Goal: Task Accomplishment & Management: Manage account settings

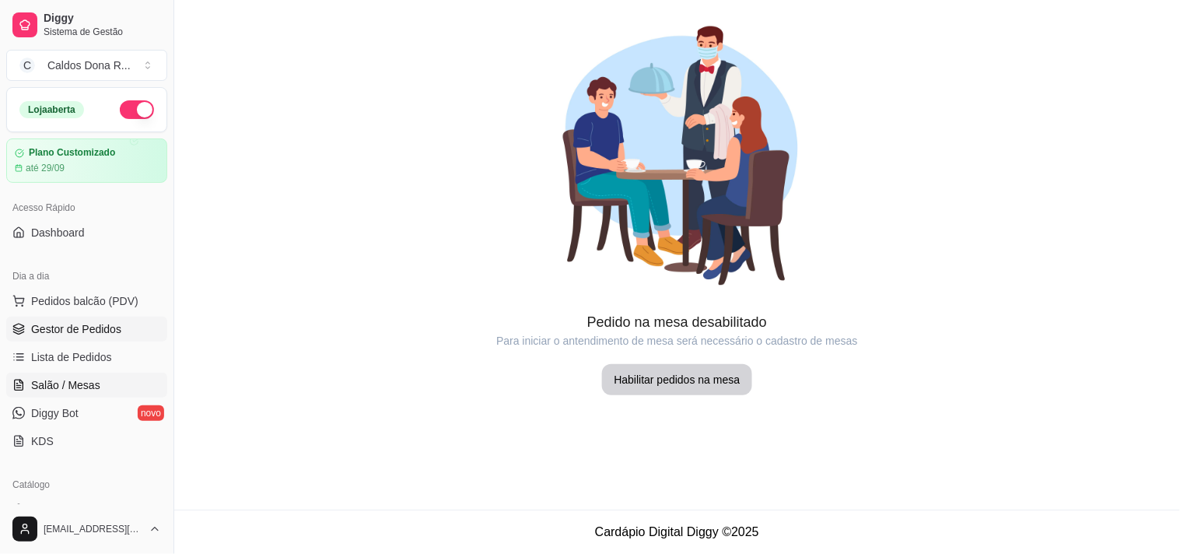
click at [82, 341] on link "Gestor de Pedidos" at bounding box center [86, 329] width 161 height 25
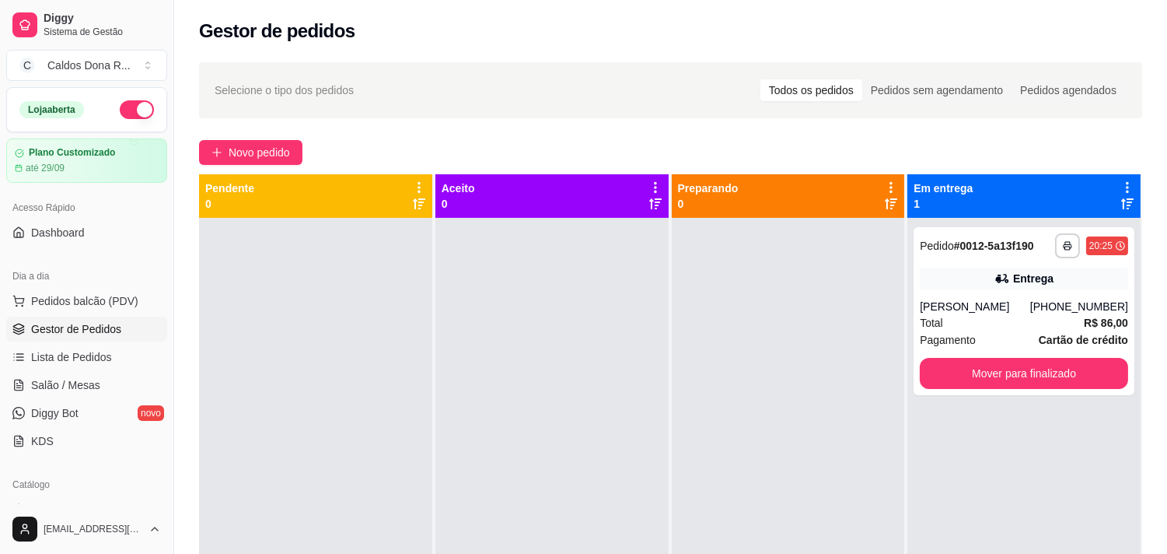
scroll to position [364, 0]
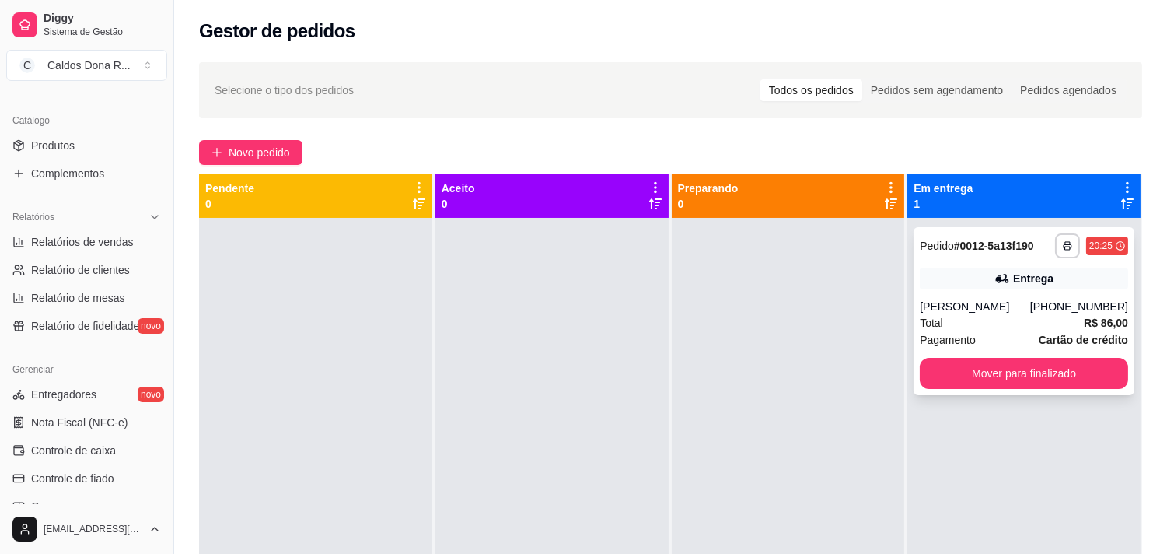
click at [1023, 390] on div "**********" at bounding box center [1024, 311] width 221 height 168
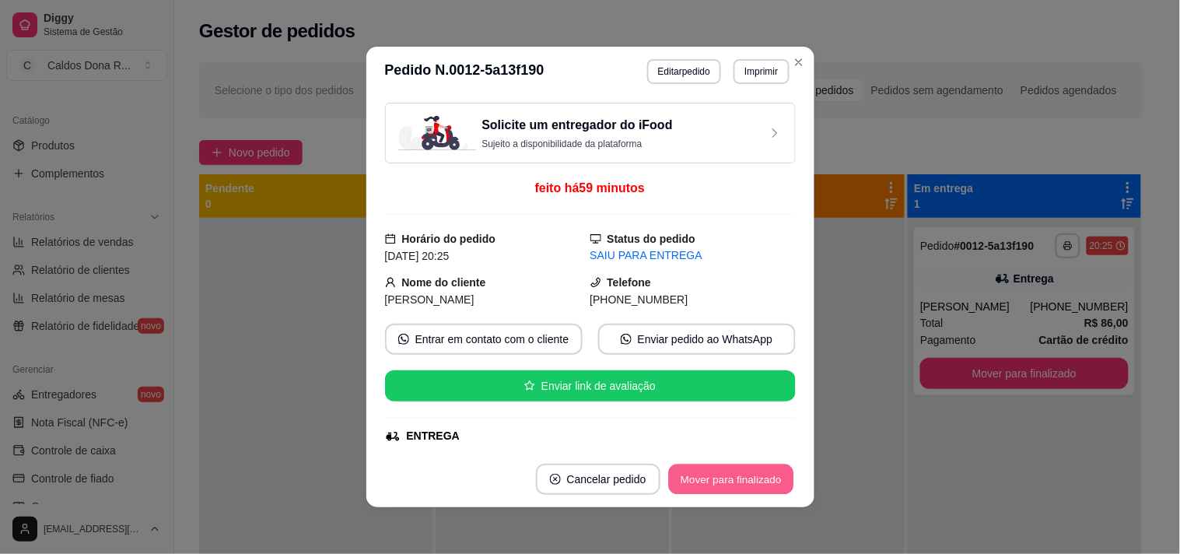
click at [716, 476] on button "Mover para finalizado" at bounding box center [730, 479] width 125 height 30
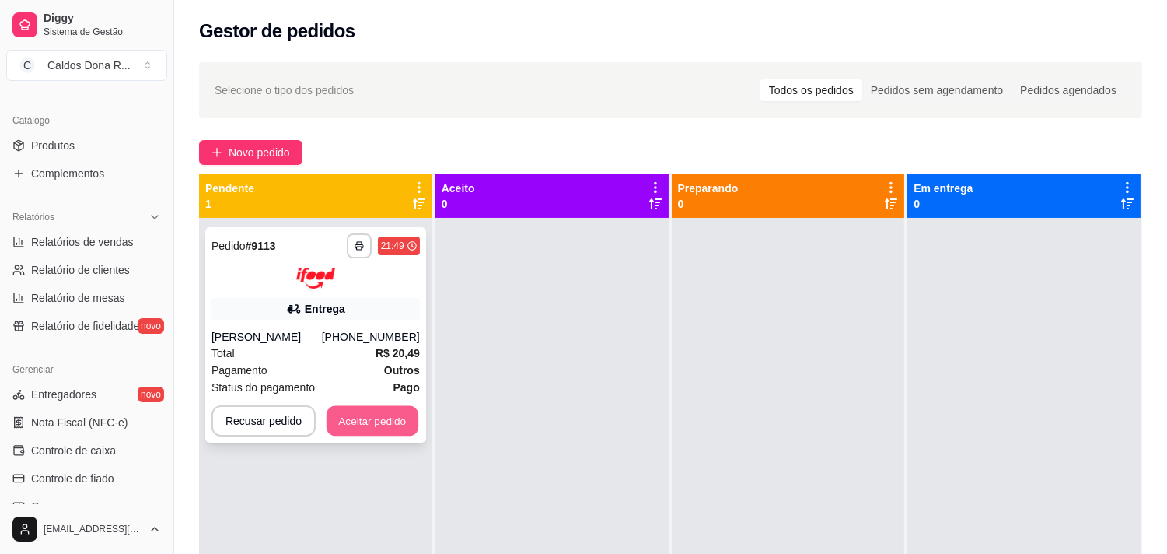
click at [382, 416] on button "Aceitar pedido" at bounding box center [373, 420] width 92 height 30
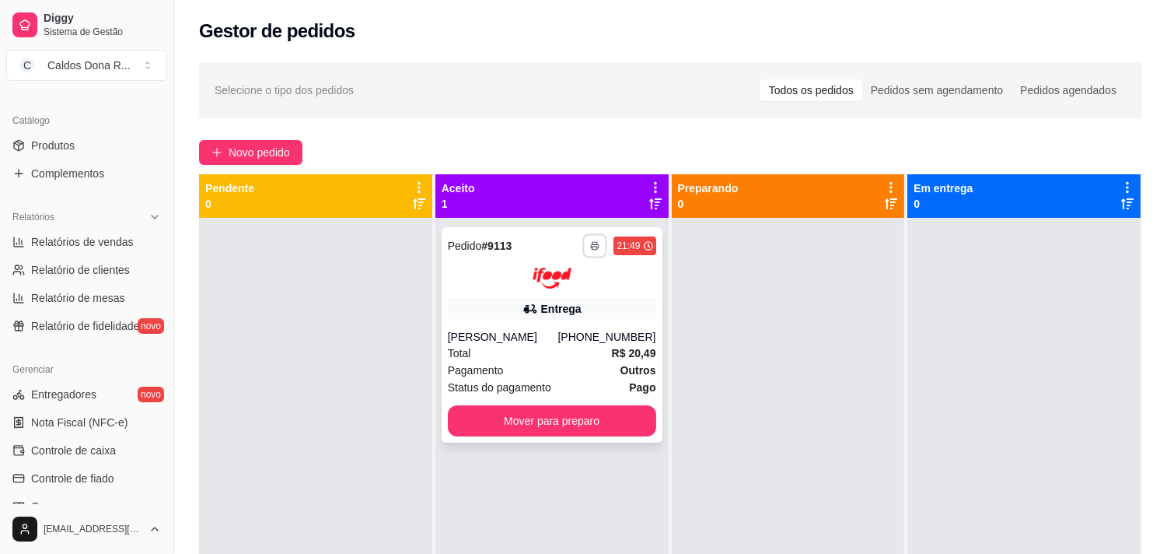
click at [589, 250] on button "button" at bounding box center [595, 245] width 24 height 24
click at [580, 296] on button "Impressora" at bounding box center [549, 300] width 109 height 24
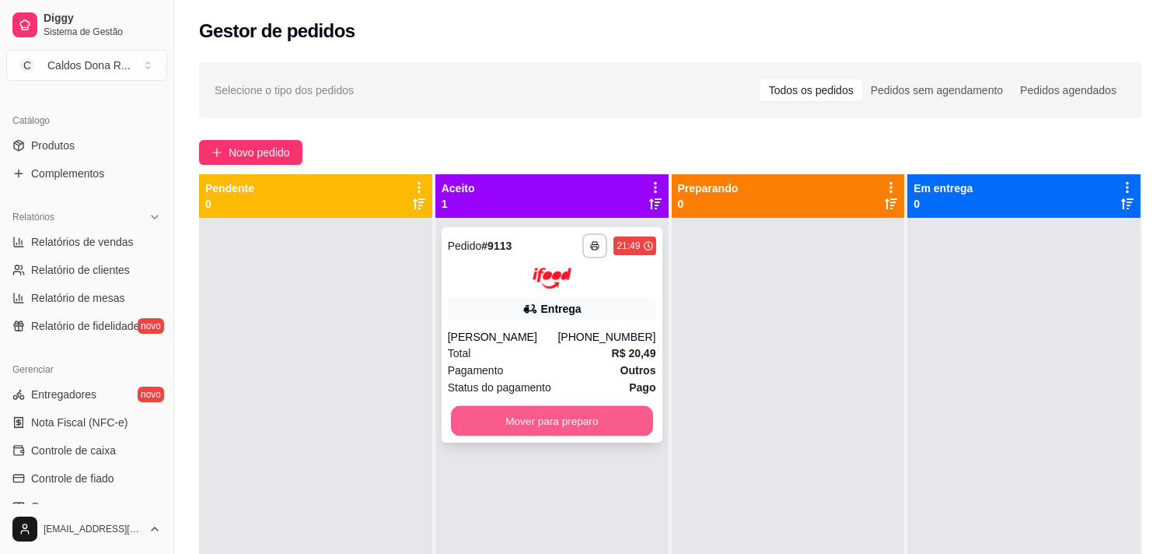
click at [543, 425] on button "Mover para preparo" at bounding box center [552, 420] width 202 height 30
click at [554, 407] on button "Mover para preparo" at bounding box center [552, 420] width 202 height 30
